Goal: Find specific page/section: Find specific page/section

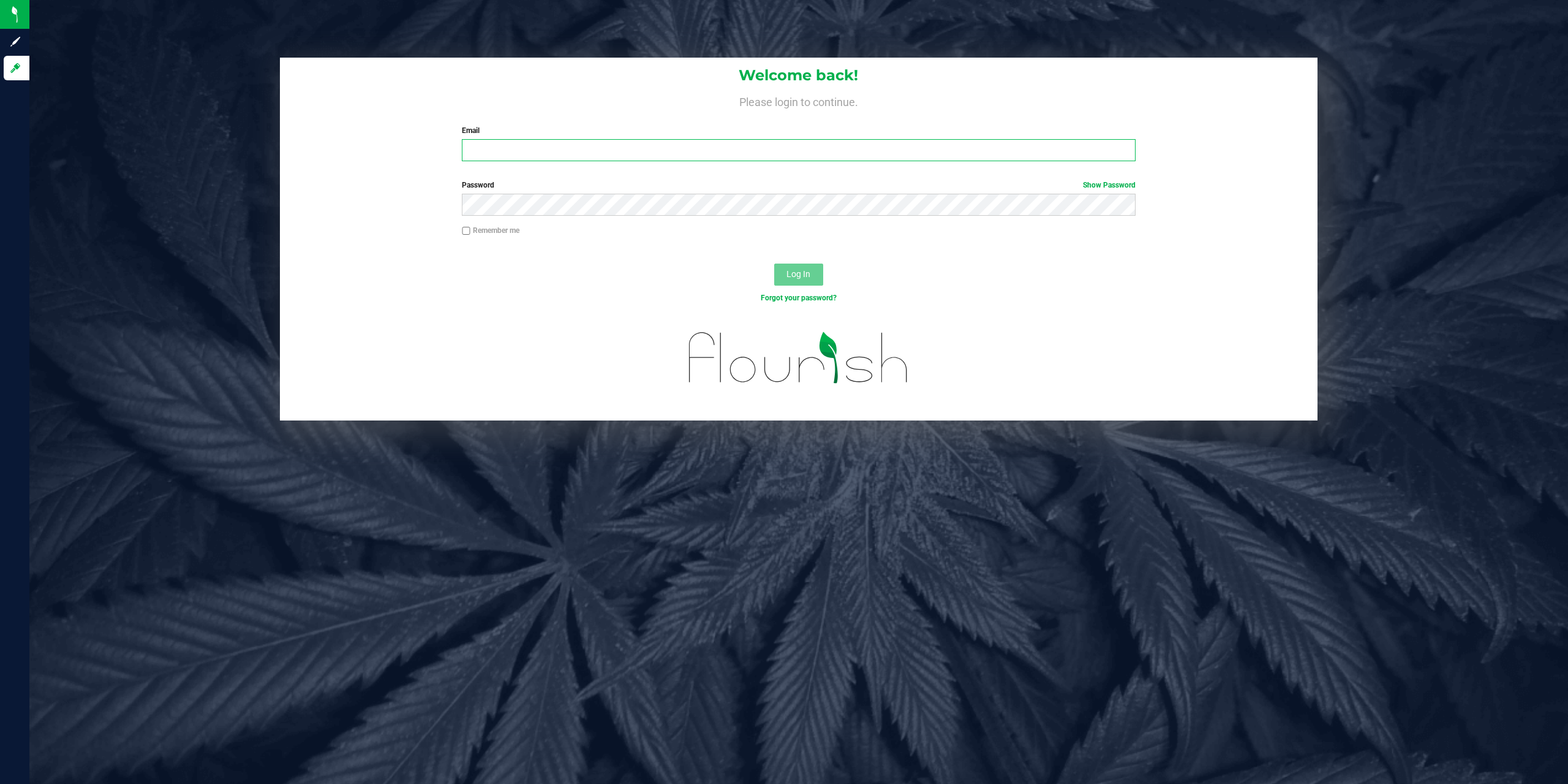
paste input "JRUMORE@liveparallel.com"
type input "JRUMORE@liveparallel.com"
click at [774, 263] on button "Log In" at bounding box center [798, 274] width 49 height 22
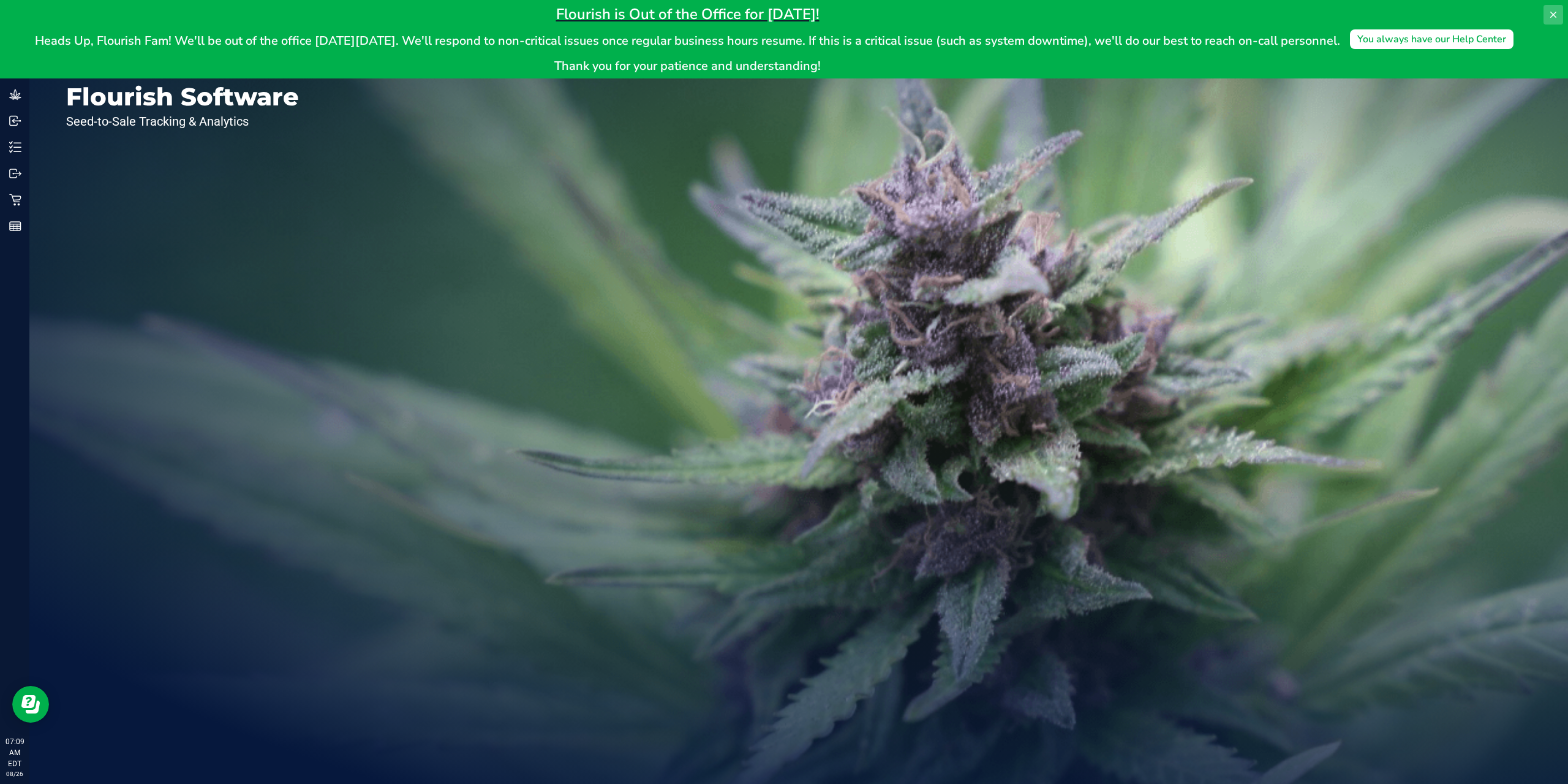
click at [1555, 11] on icon at bounding box center [1553, 14] width 10 height 10
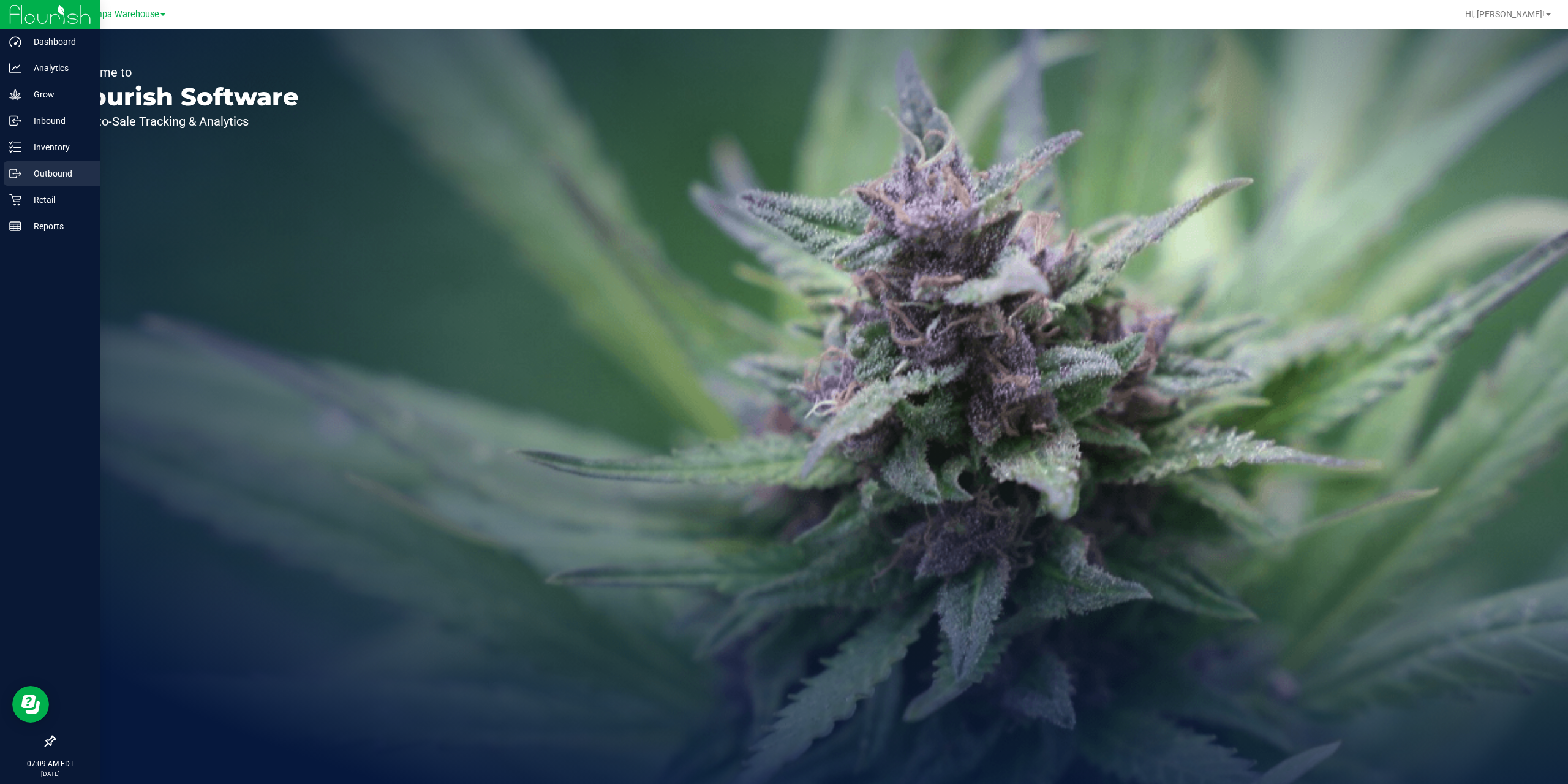
click at [24, 174] on p "Outbound" at bounding box center [58, 174] width 73 height 15
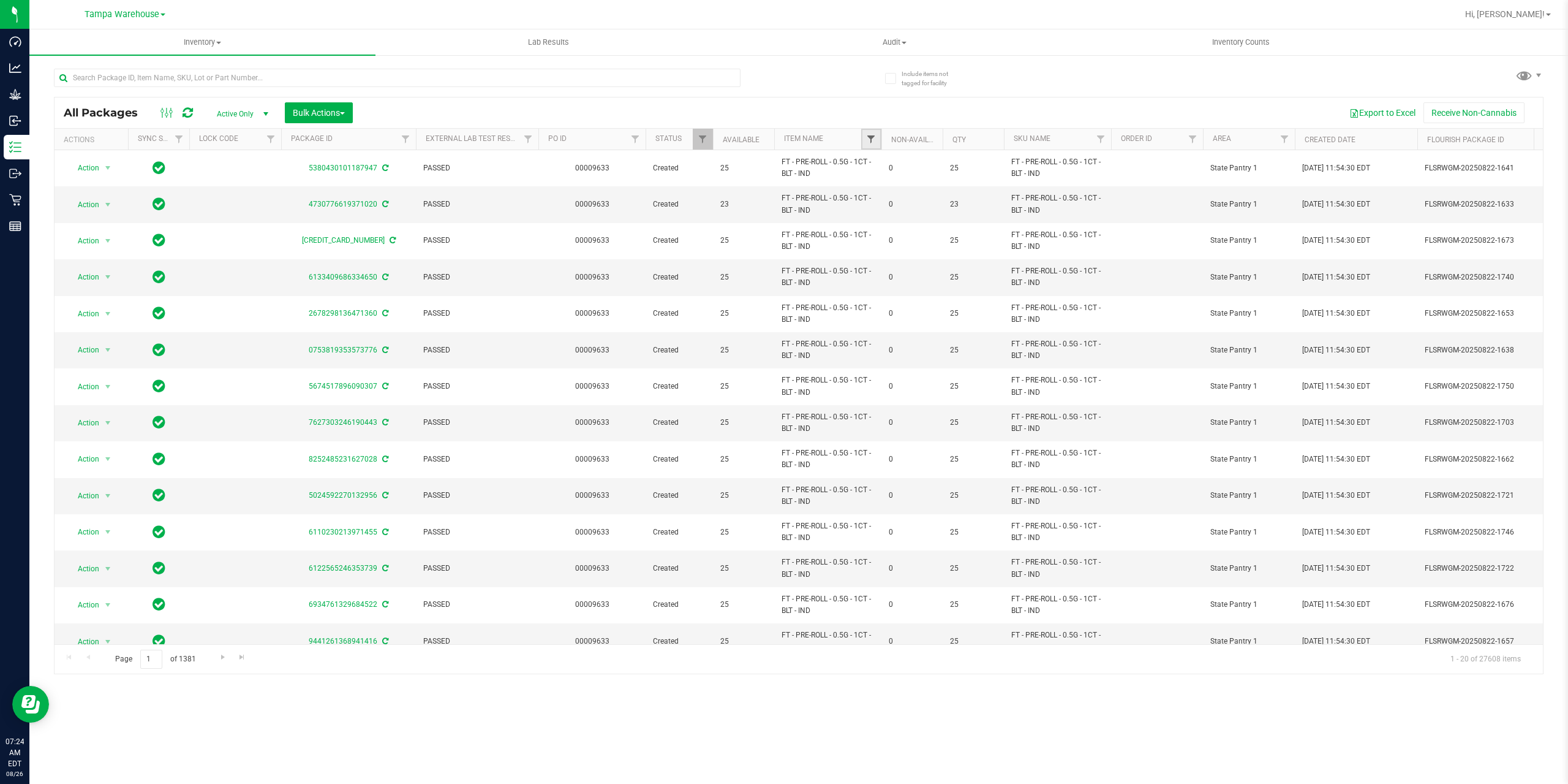
click at [874, 136] on span "Filter" at bounding box center [870, 139] width 10 height 10
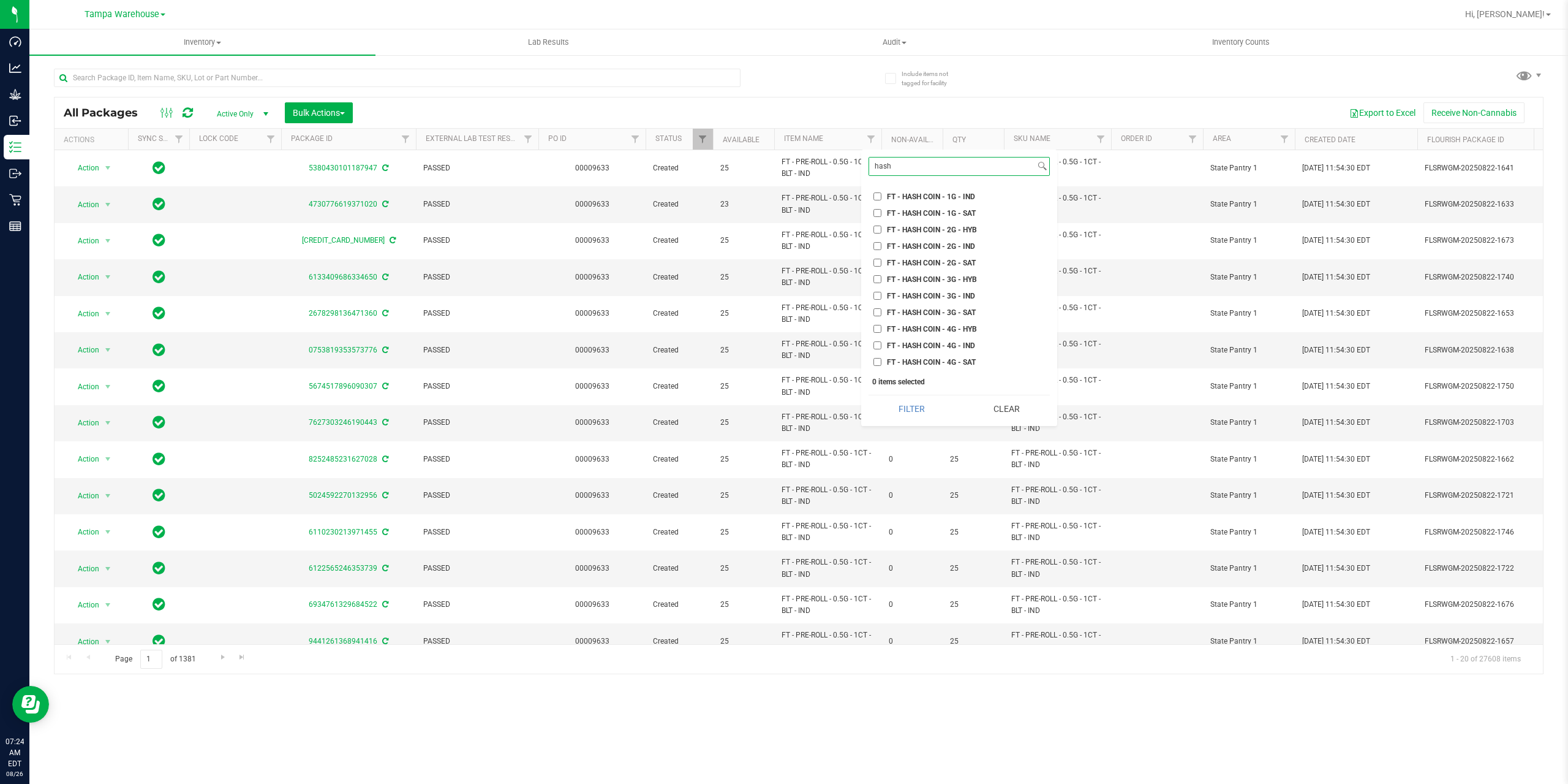
scroll to position [245, 0]
type input "hash"
click at [939, 277] on span "FT - HASH COIN - 2G - SAT" at bounding box center [931, 281] width 89 height 7
click at [881, 277] on input "FT - HASH COIN - 2G - SAT" at bounding box center [877, 280] width 8 height 8
checkbox input "true"
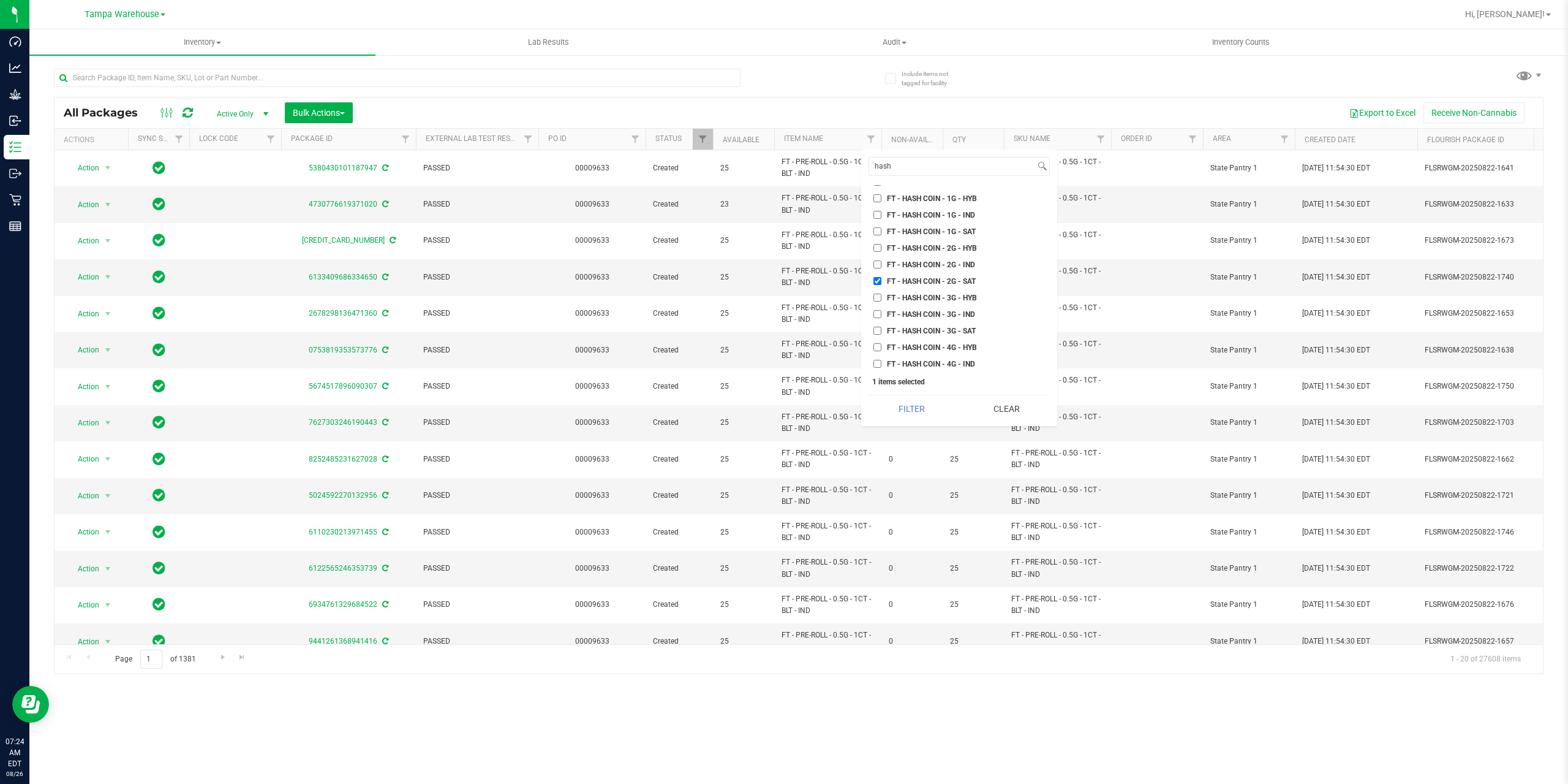
click at [936, 248] on span "FT - HASH COIN - 2G - HYB" at bounding box center [931, 248] width 90 height 7
click at [881, 248] on input "FT - HASH COIN - 2G - HYB" at bounding box center [877, 248] width 8 height 8
checkbox input "true"
click at [920, 406] on button "Filter" at bounding box center [912, 409] width 86 height 27
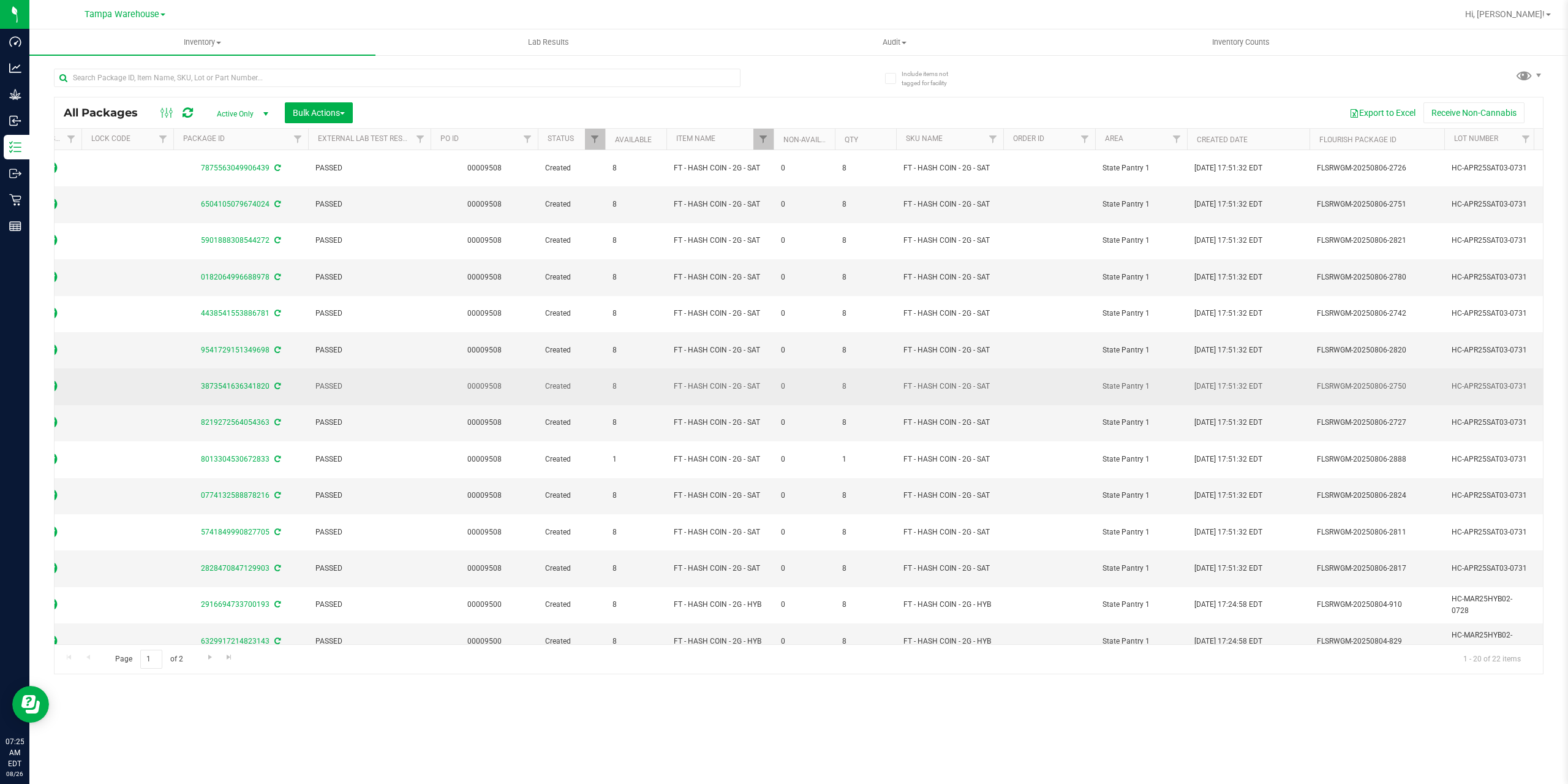
scroll to position [0, 110]
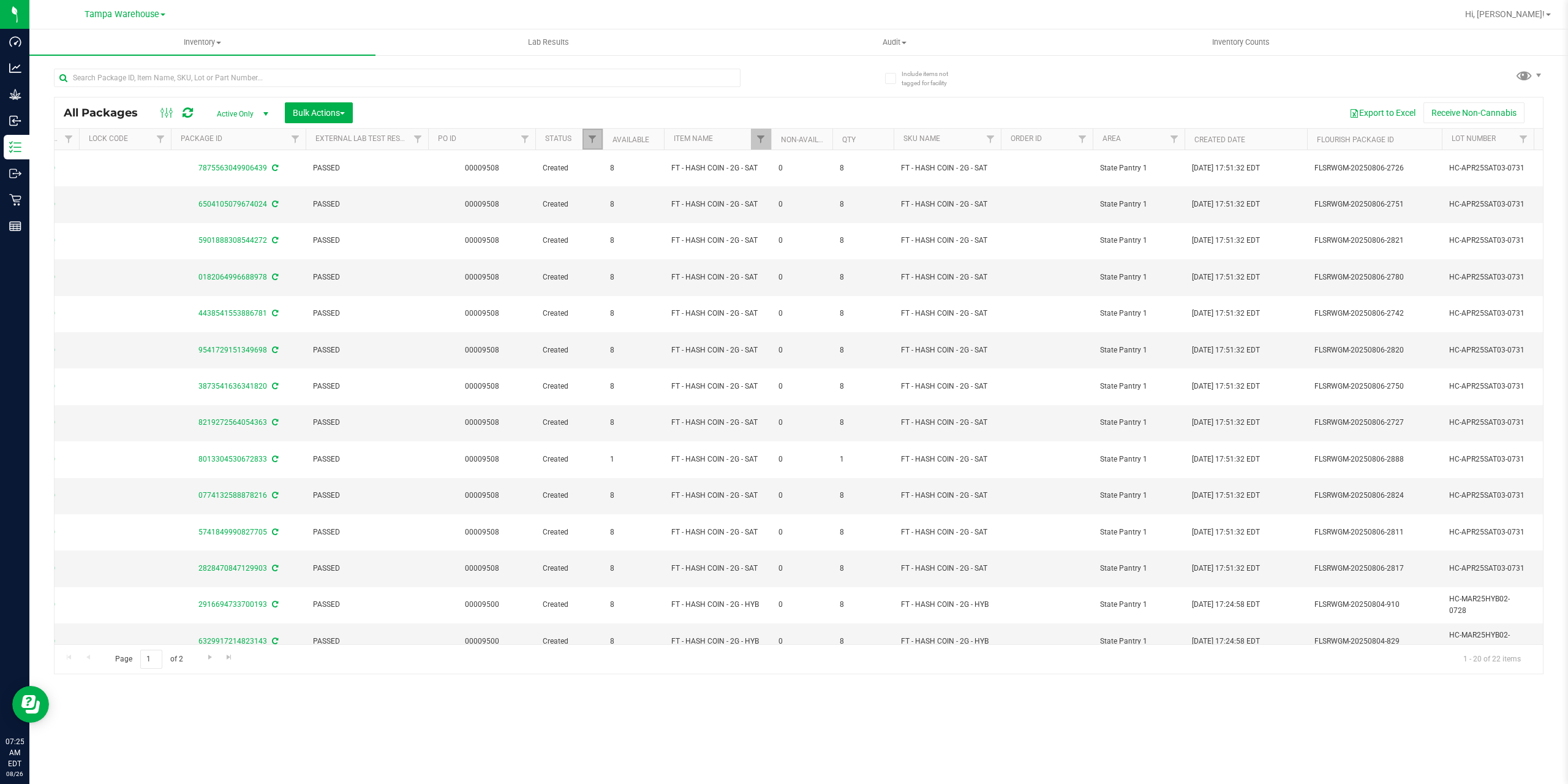
click at [586, 140] on link "Filter" at bounding box center [592, 139] width 20 height 21
click at [598, 188] on input "Select All" at bounding box center [598, 191] width 8 height 8
checkbox input "true"
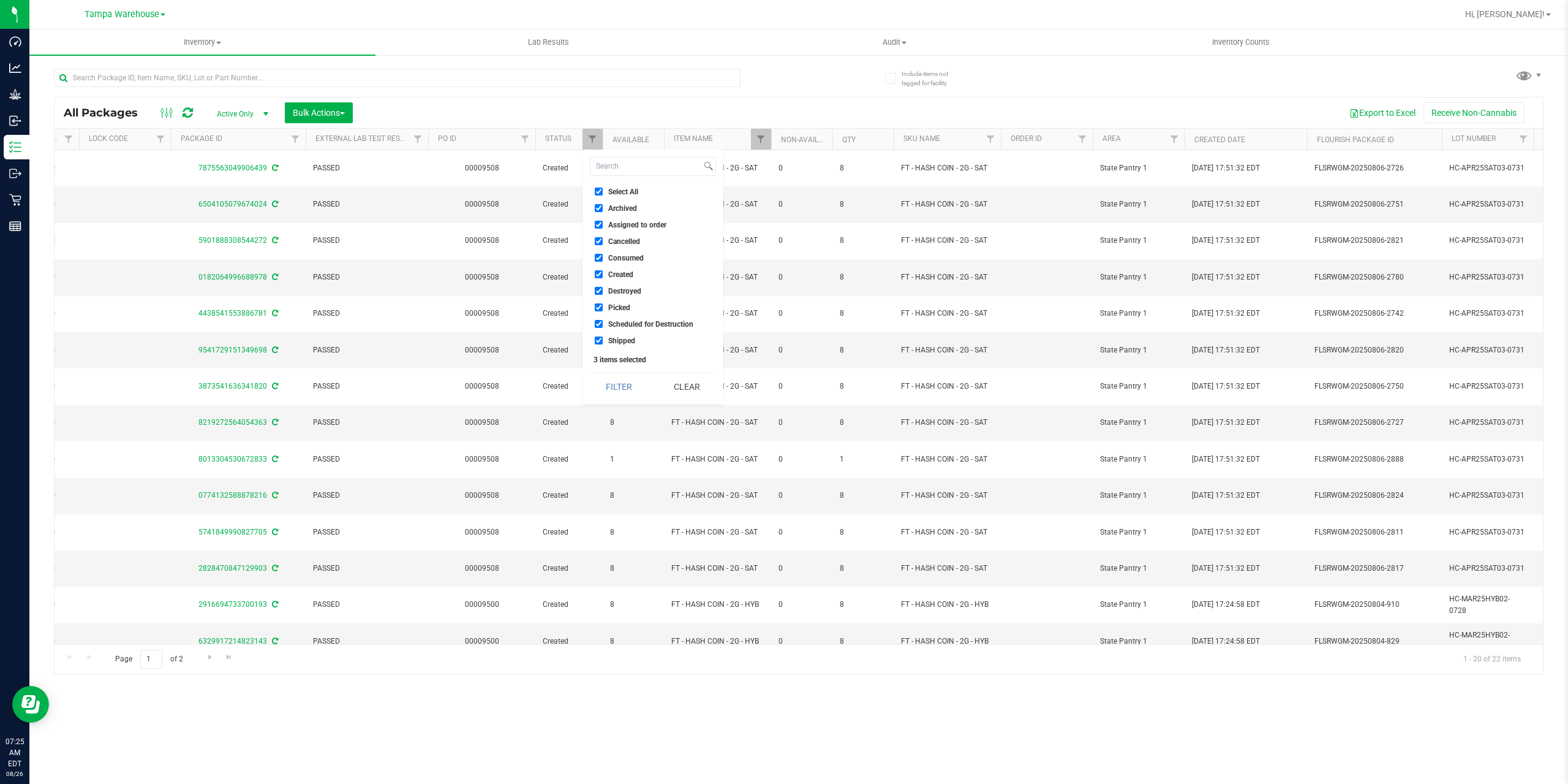
checkbox input "true"
click at [598, 188] on input "Select All" at bounding box center [598, 191] width 8 height 8
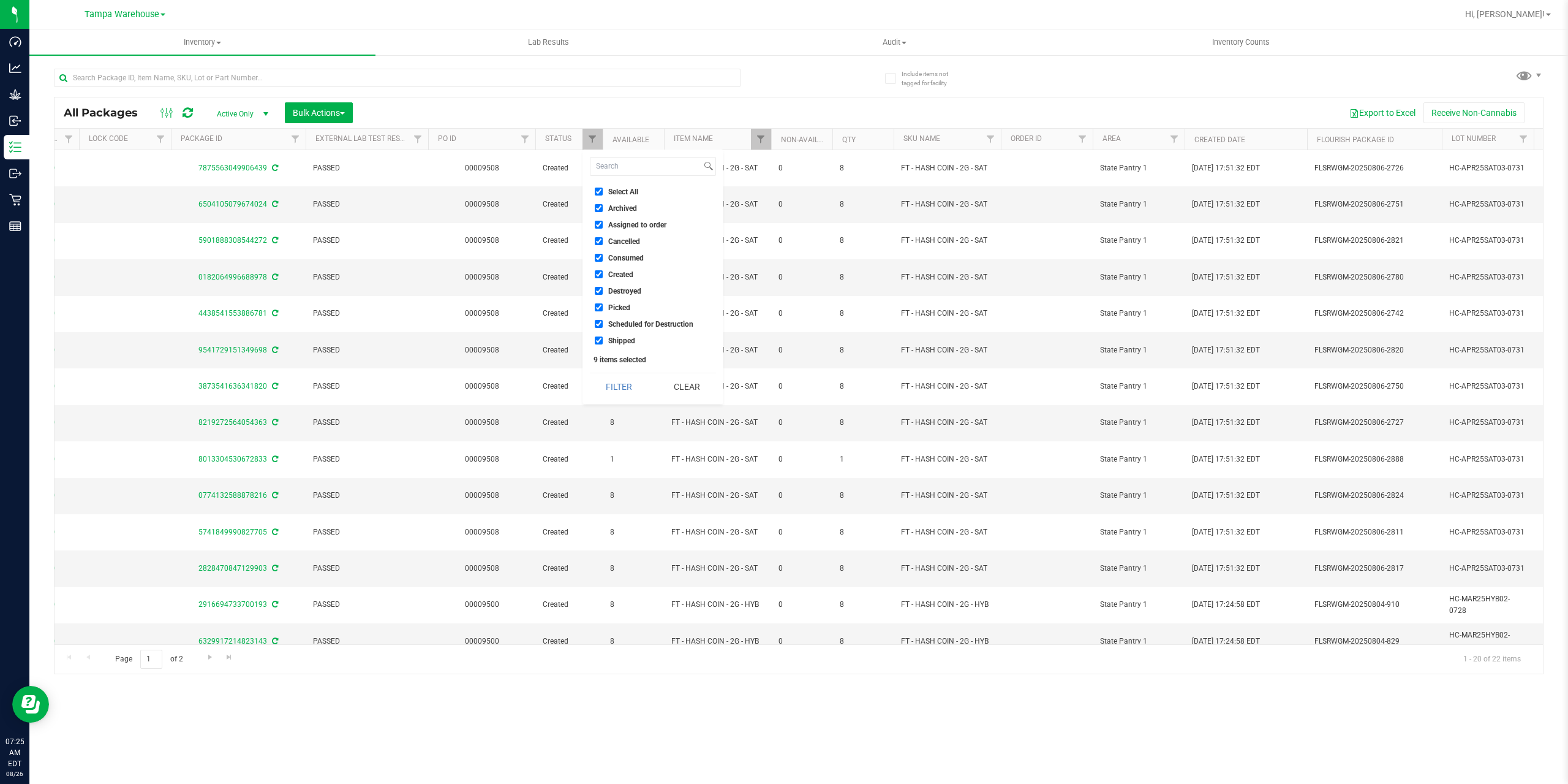
checkbox input "false"
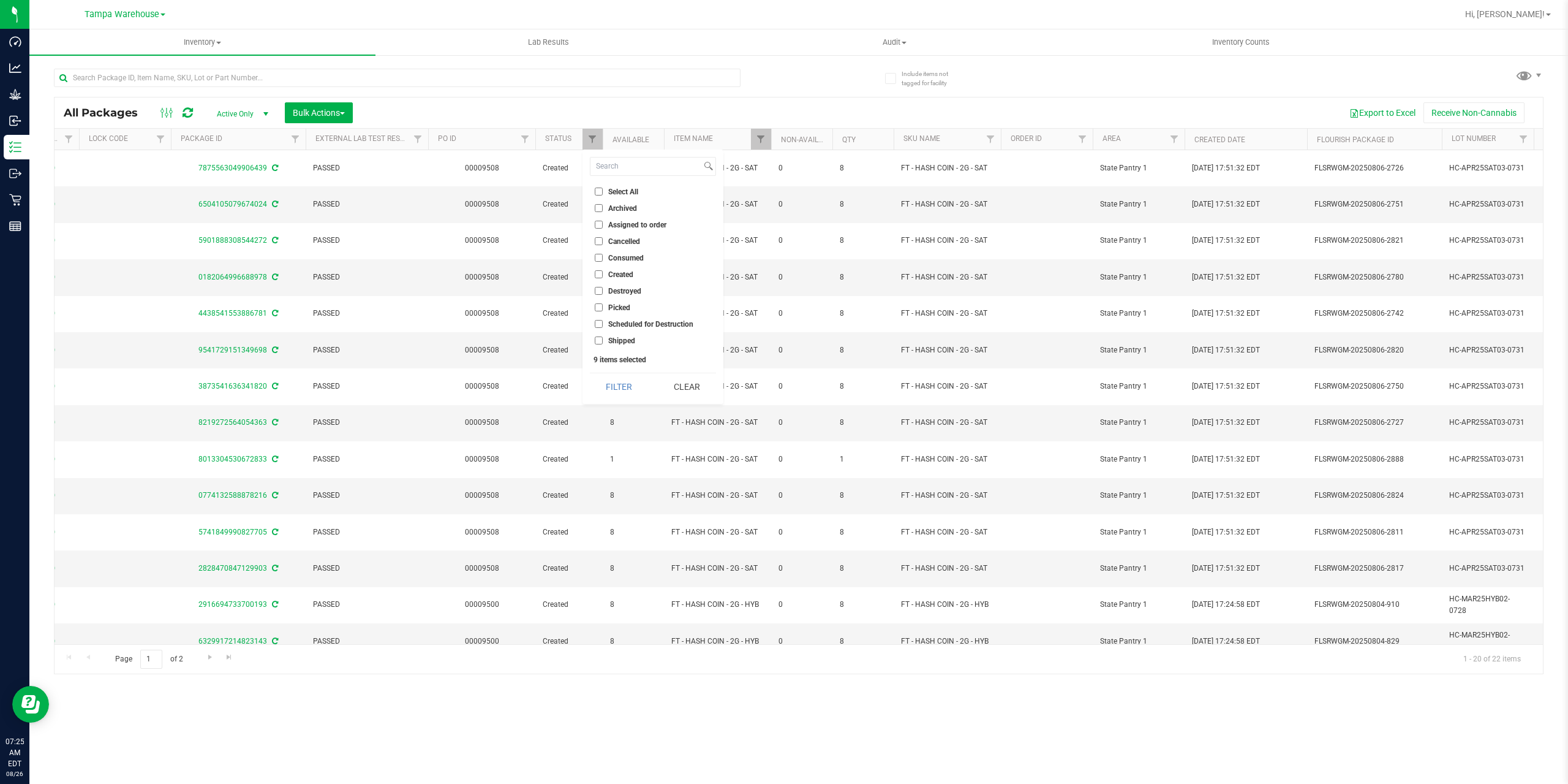
checkbox input "false"
click at [598, 340] on input "Shipped" at bounding box center [598, 340] width 8 height 8
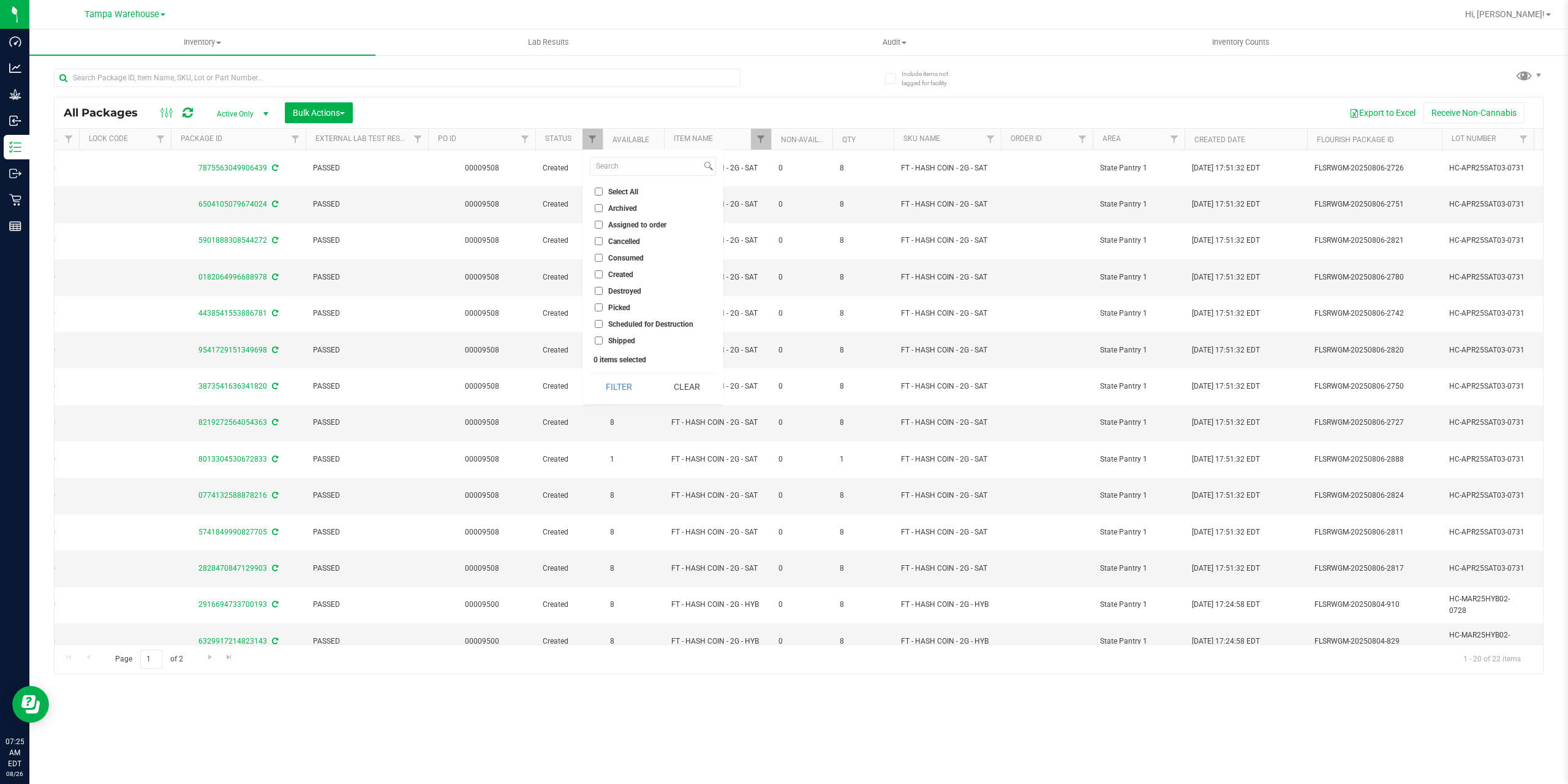
checkbox input "true"
click at [623, 383] on button "Filter" at bounding box center [619, 386] width 59 height 27
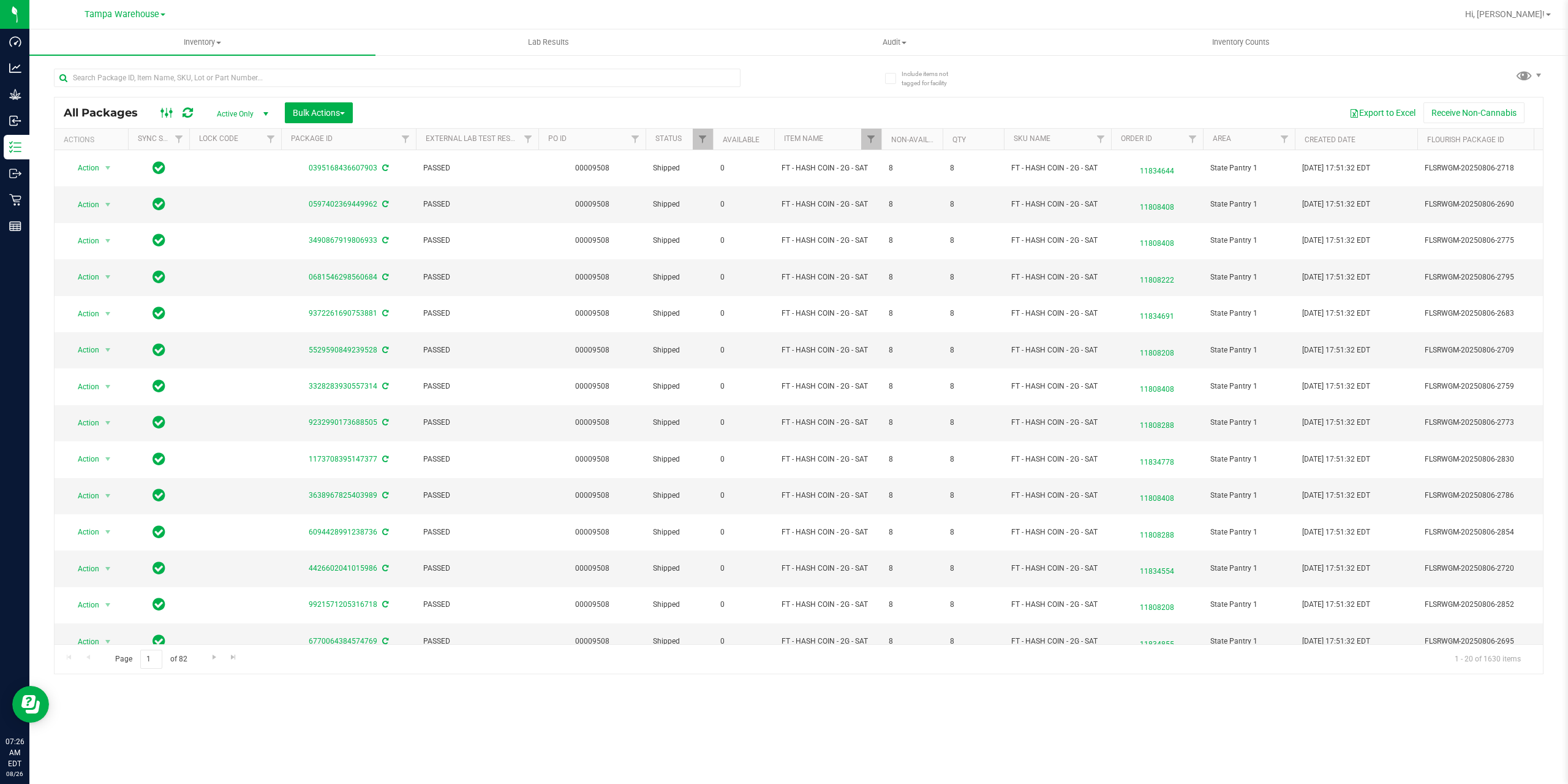
click at [164, 111] on icon at bounding box center [167, 113] width 13 height 15
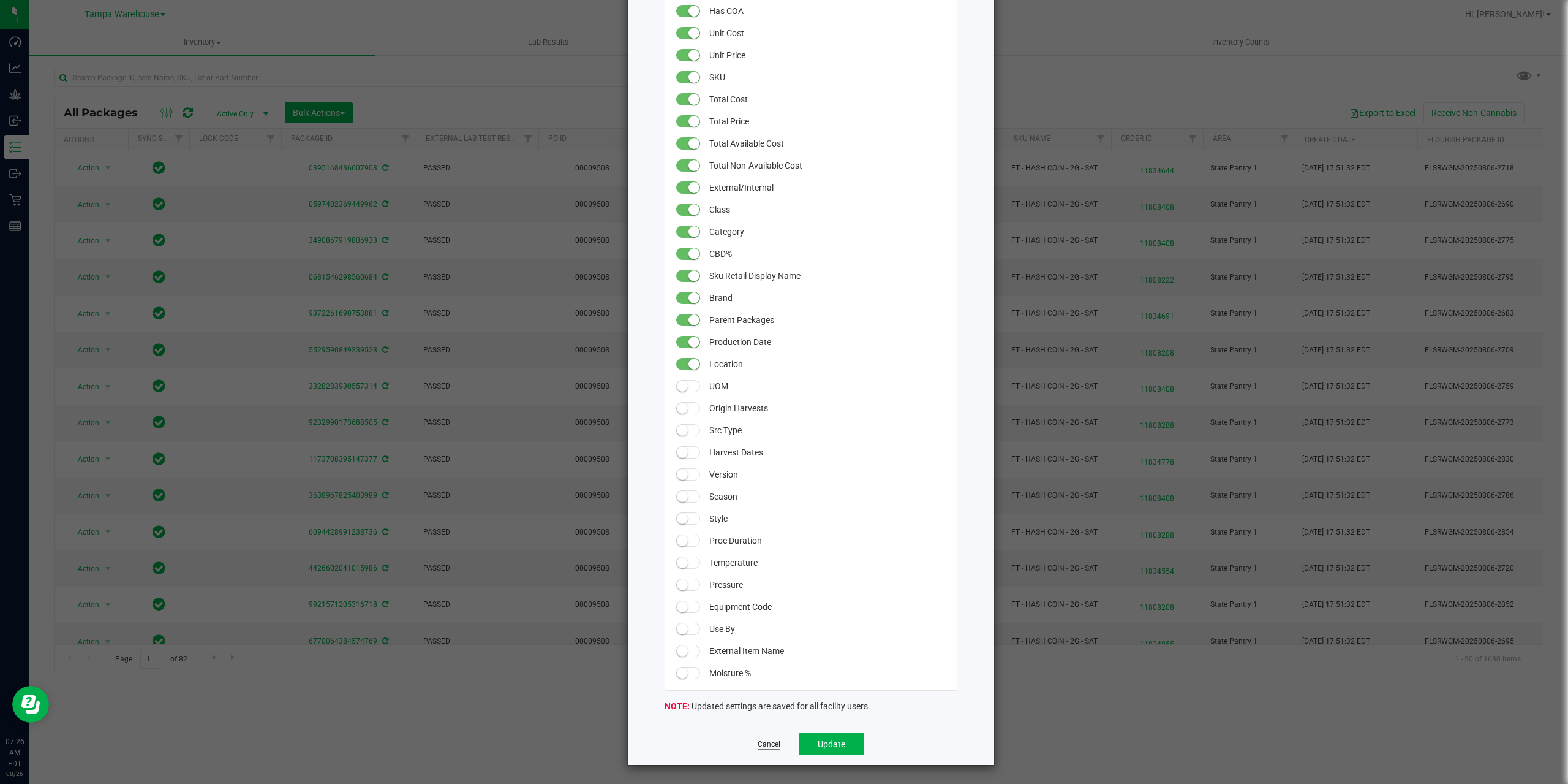
click at [769, 742] on link "Cancel" at bounding box center [769, 744] width 23 height 10
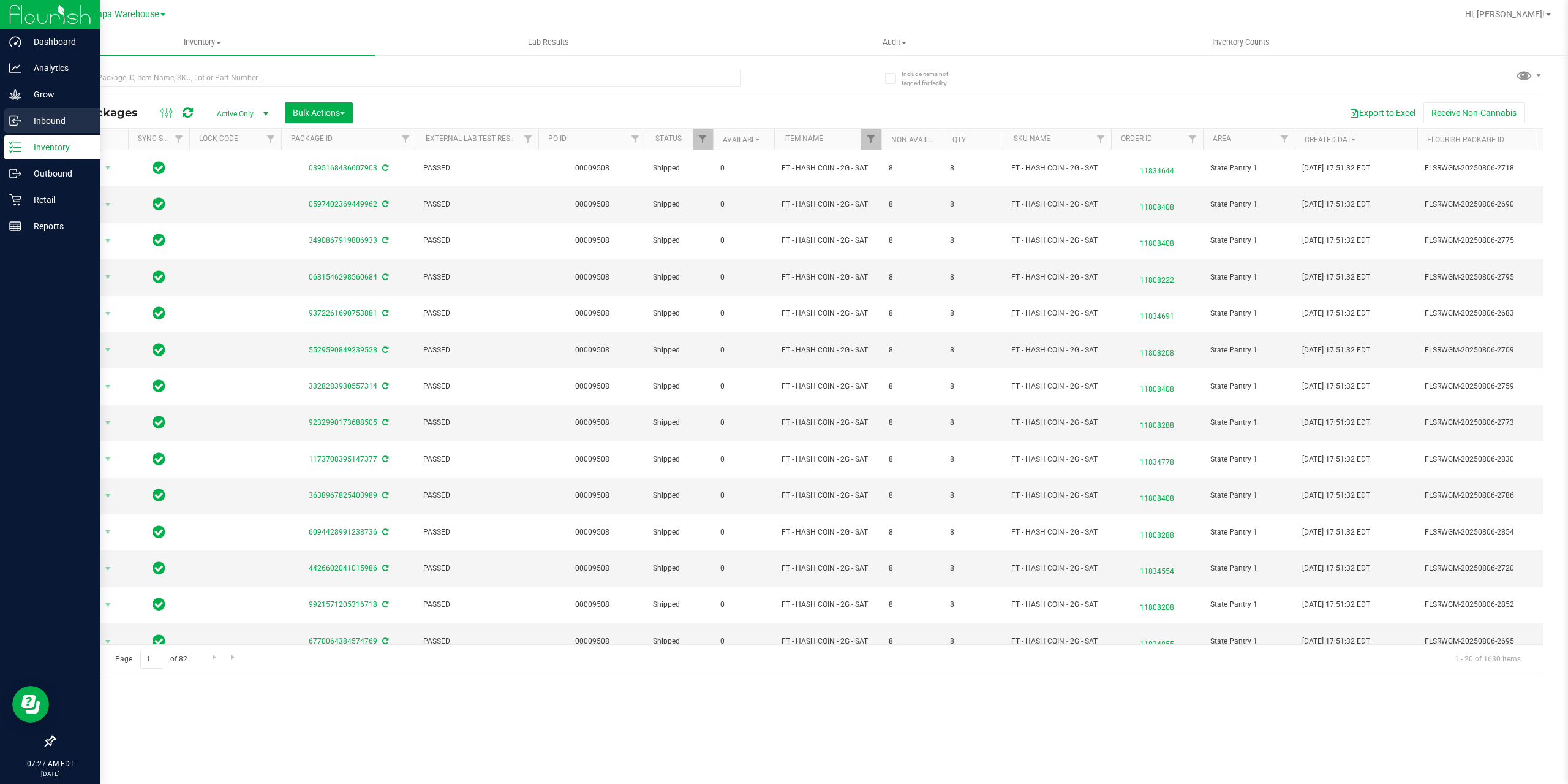
click at [19, 125] on icon at bounding box center [15, 121] width 13 height 13
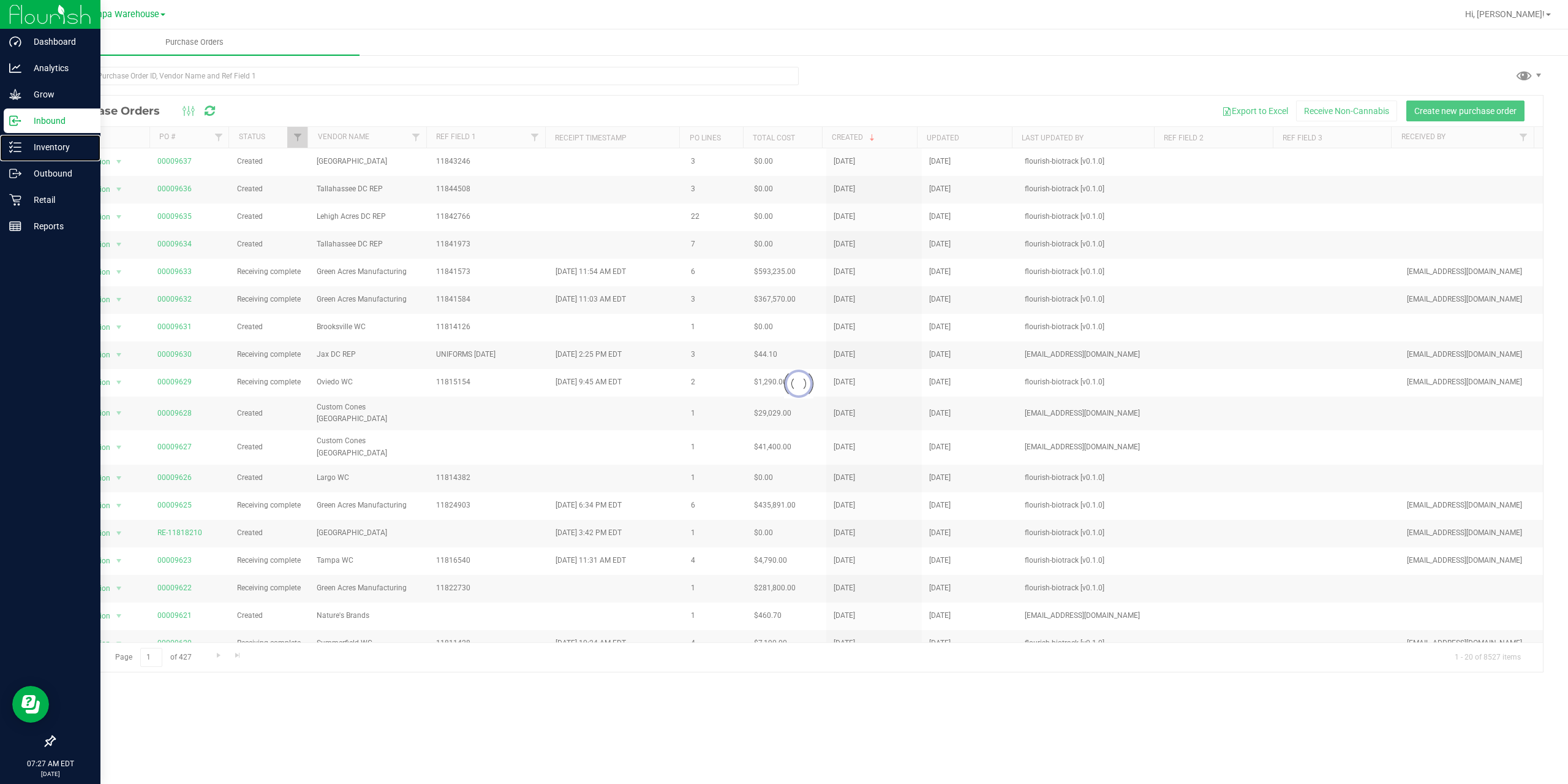
click at [27, 145] on p "Inventory" at bounding box center [58, 147] width 73 height 15
click at [10, 150] on icon at bounding box center [15, 147] width 13 height 13
